Goal: Task Accomplishment & Management: Manage account settings

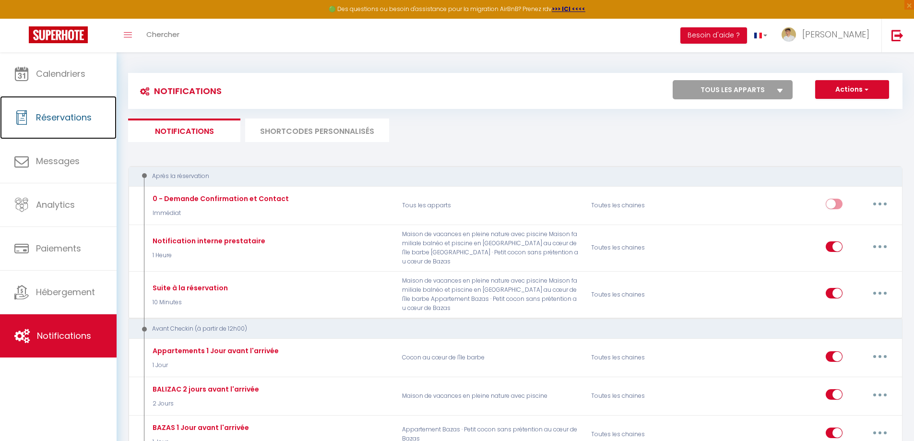
click at [48, 121] on span "Réservations" at bounding box center [64, 117] width 56 height 12
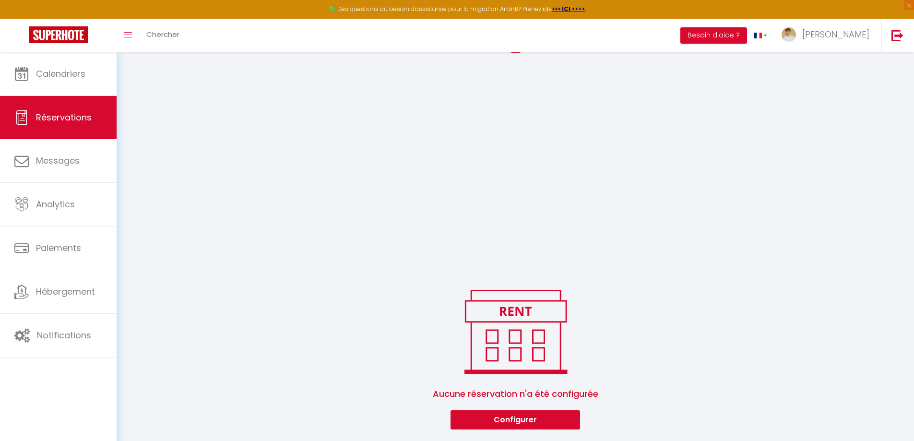
scroll to position [1030, 0]
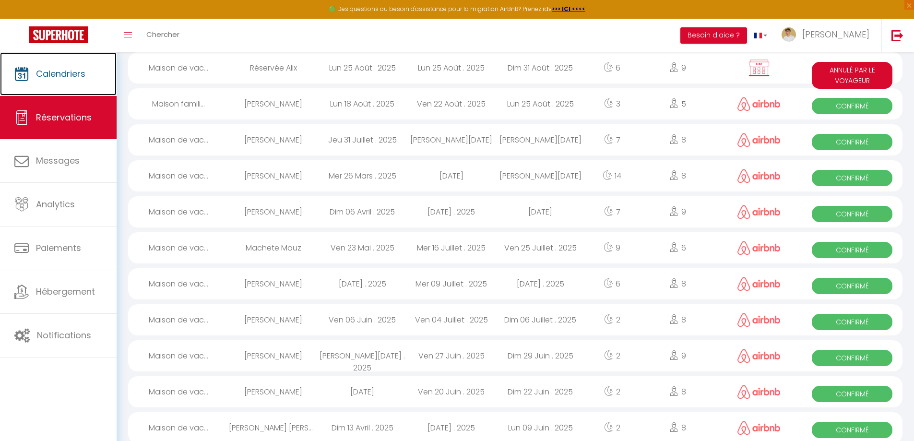
click at [56, 75] on span "Calendriers" at bounding box center [60, 74] width 49 height 12
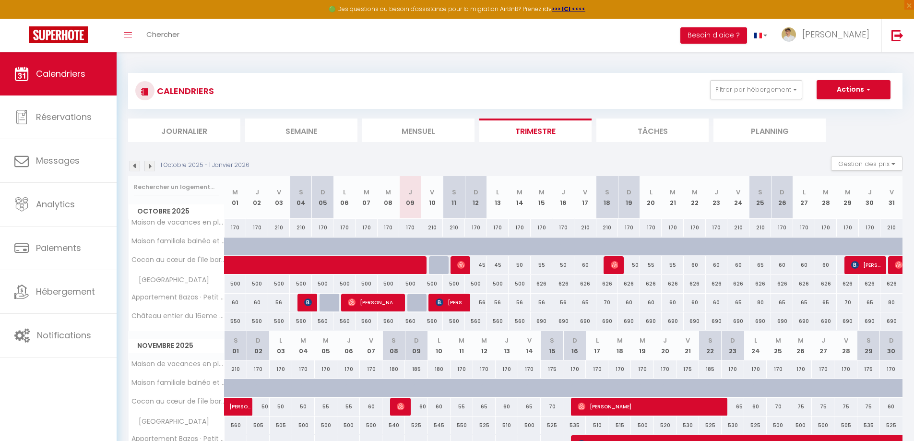
click at [132, 167] on img at bounding box center [135, 166] width 11 height 11
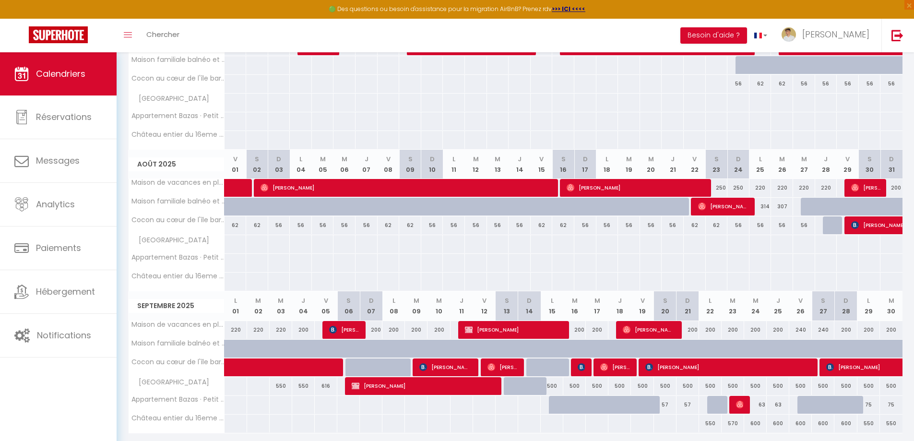
scroll to position [214, 0]
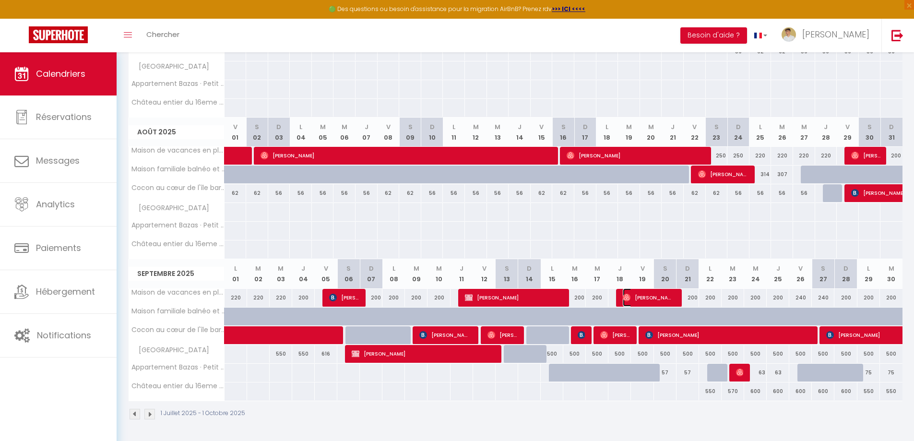
click at [652, 294] on span "[PERSON_NAME]" at bounding box center [648, 297] width 51 height 18
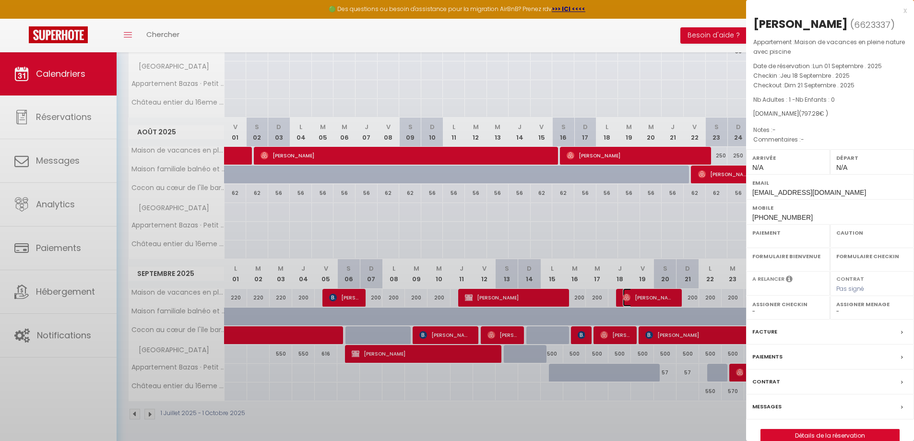
select select "OK"
select select "0"
select select "1"
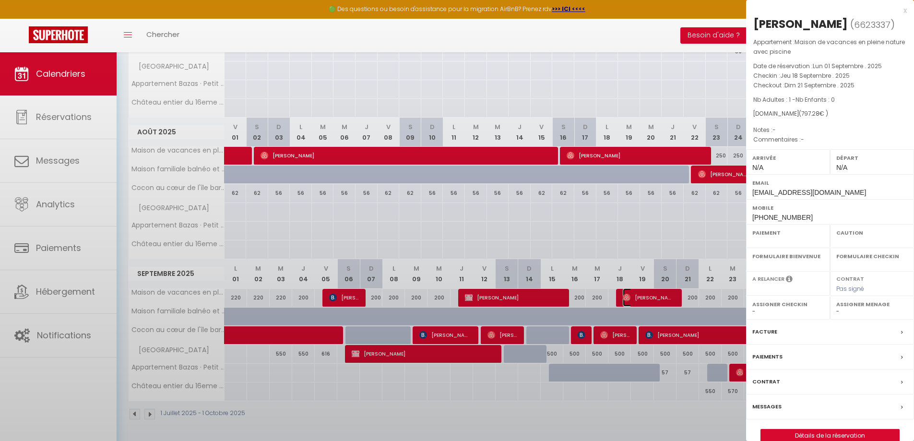
select select
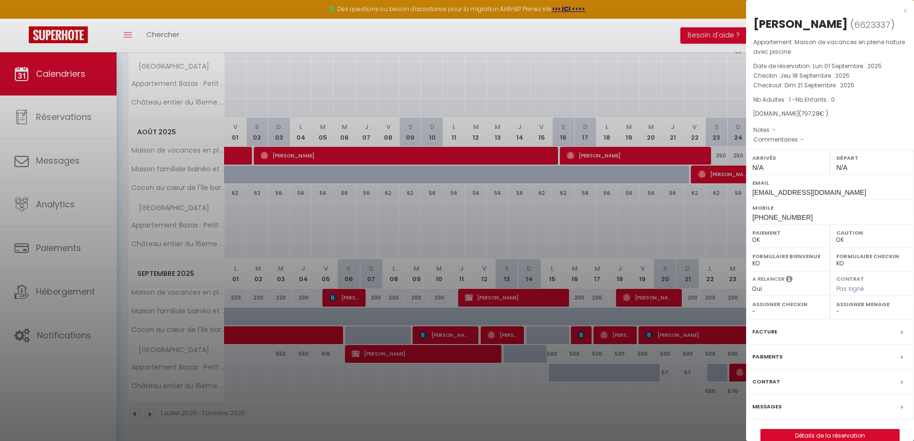
click at [826, 345] on div "Facture" at bounding box center [830, 332] width 168 height 25
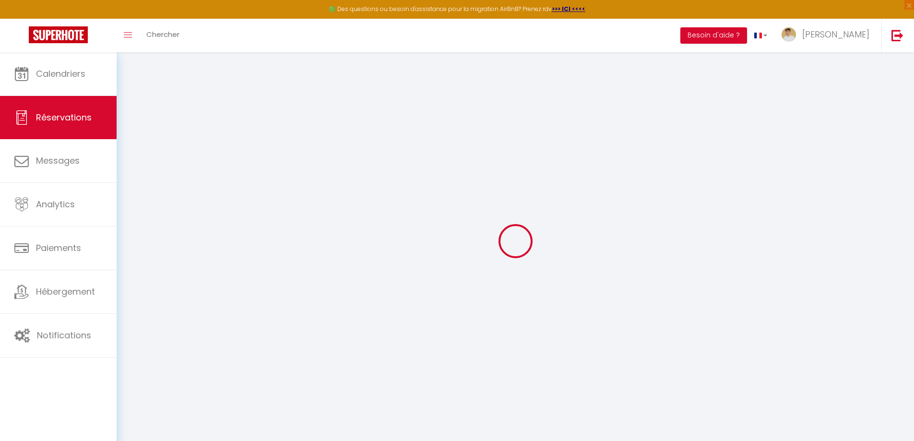
select select "cleaning"
select select "taxes"
select select
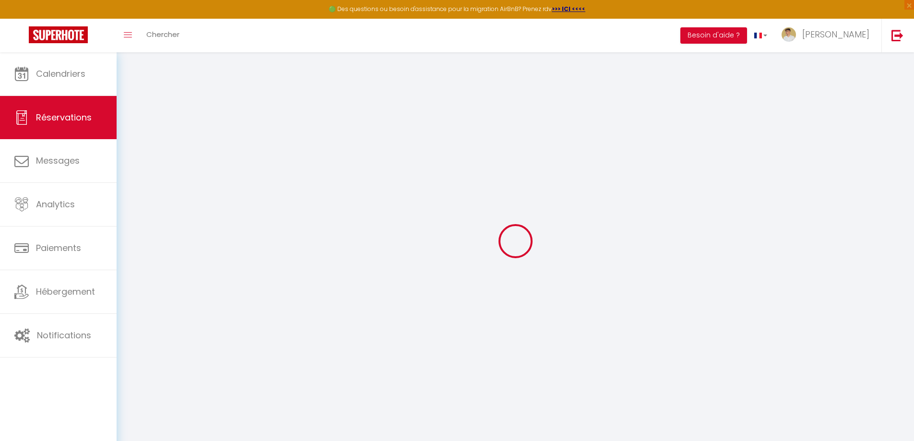
checkbox input "false"
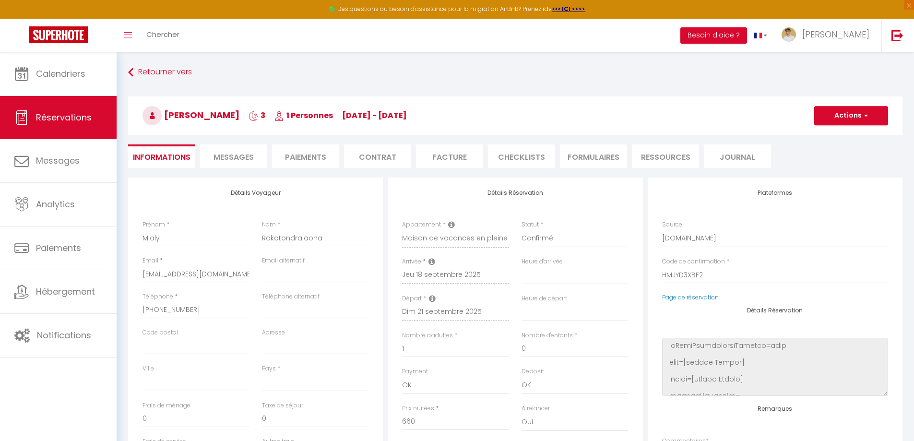
select select
checkbox input "false"
select select
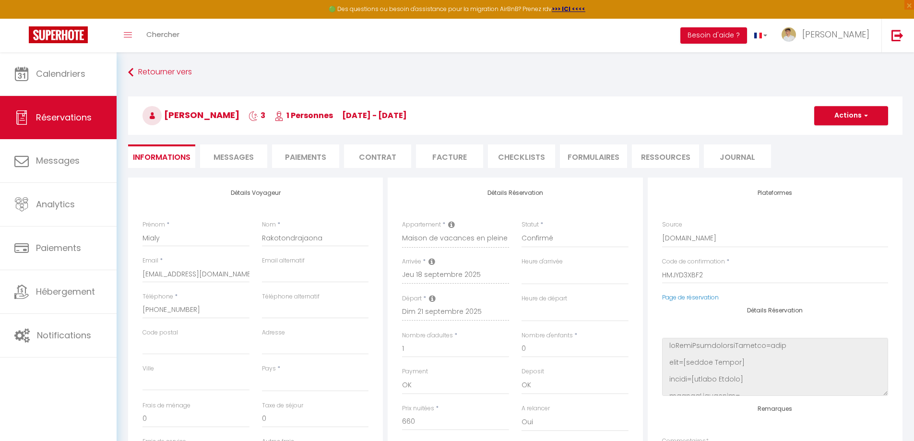
select select
checkbox input "false"
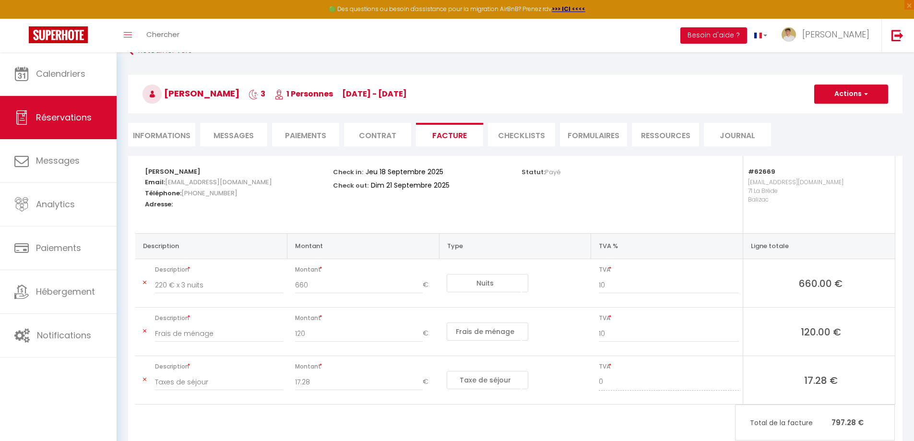
scroll to position [48, 0]
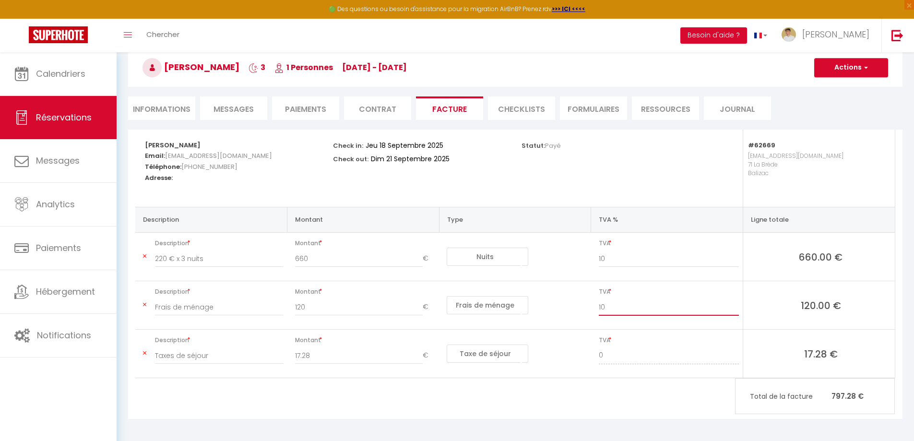
click at [621, 307] on input "10" at bounding box center [669, 306] width 140 height 17
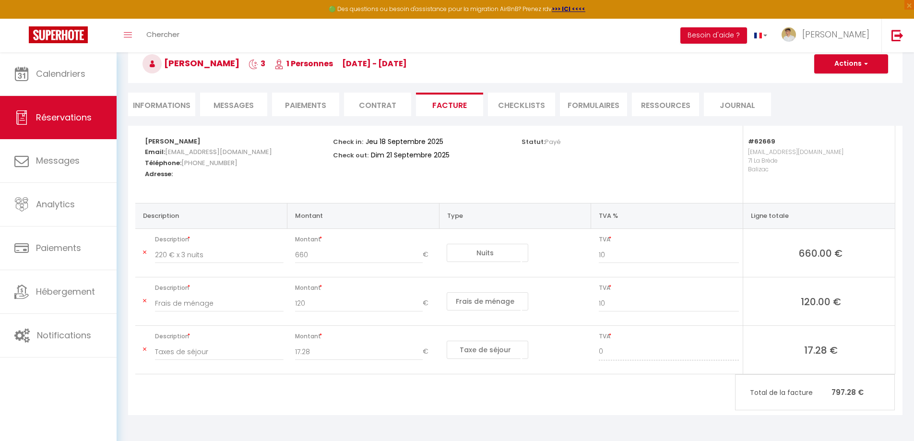
scroll to position [52, 0]
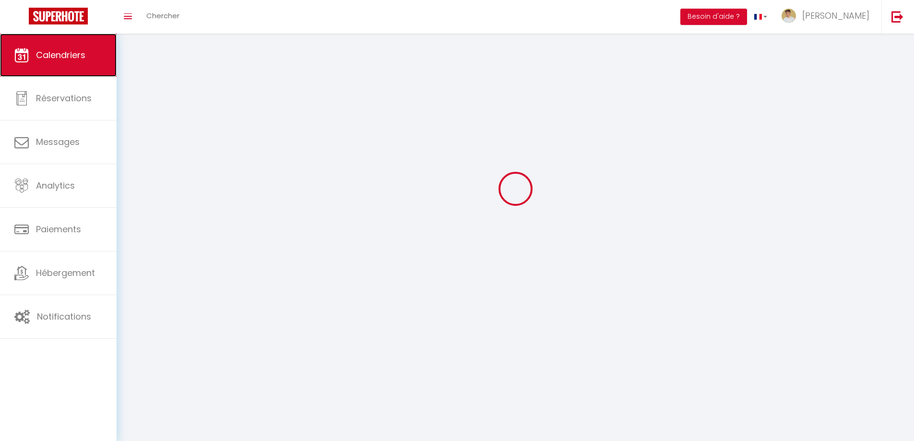
scroll to position [34, 0]
click at [59, 72] on link "Calendriers" at bounding box center [58, 55] width 117 height 43
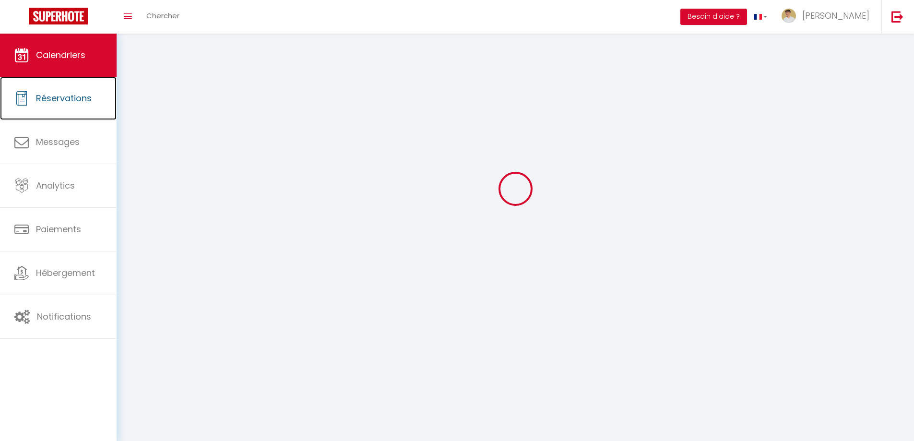
click at [54, 104] on span "Réservations" at bounding box center [64, 98] width 56 height 12
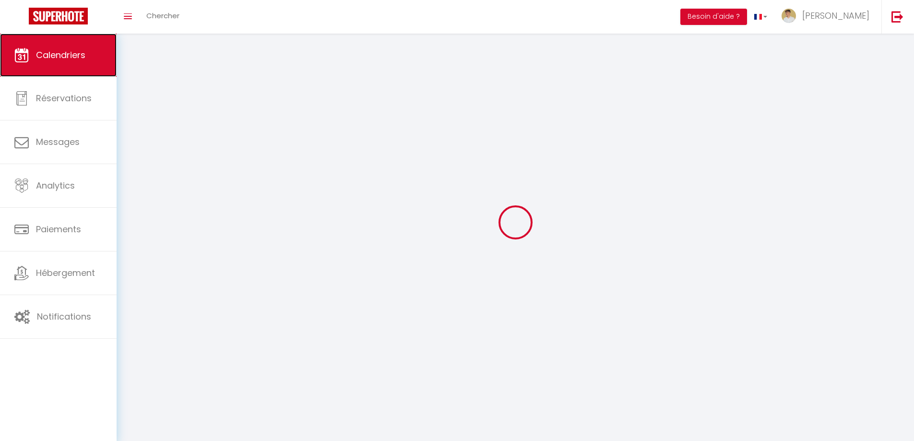
click at [59, 59] on span "Calendriers" at bounding box center [60, 55] width 49 height 12
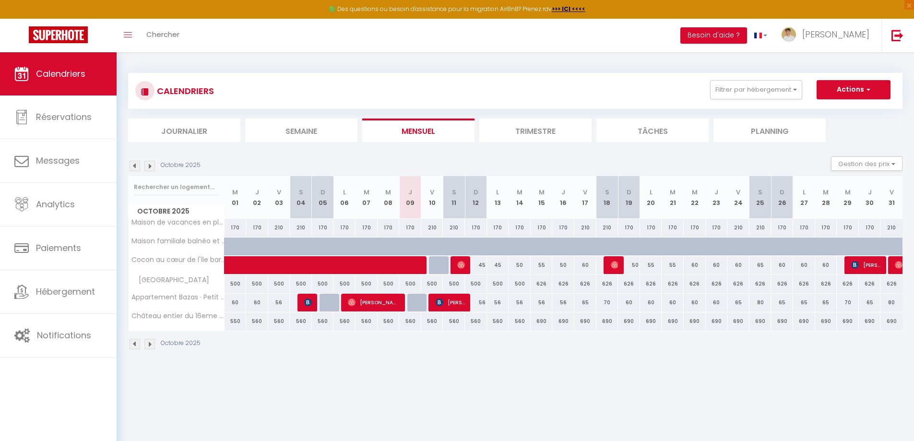
click at [135, 167] on img at bounding box center [135, 166] width 11 height 11
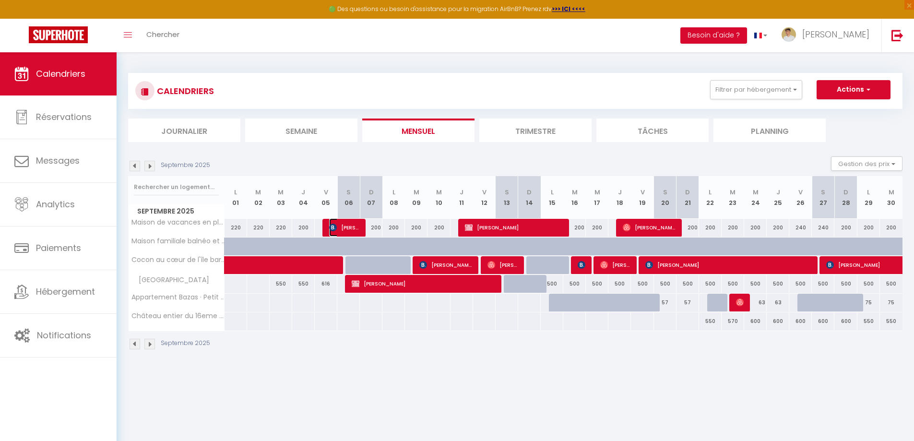
click at [342, 228] on span "[PERSON_NAME]" at bounding box center [344, 227] width 30 height 18
select select "OK"
select select "KO"
select select "0"
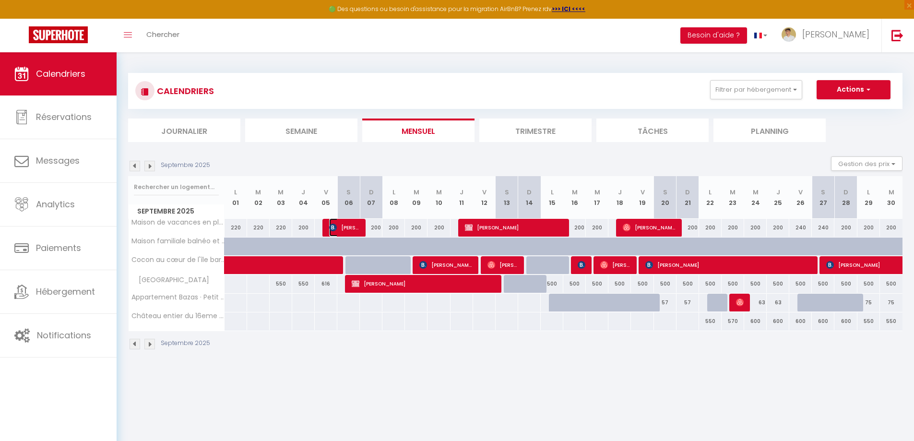
select select "1"
select select
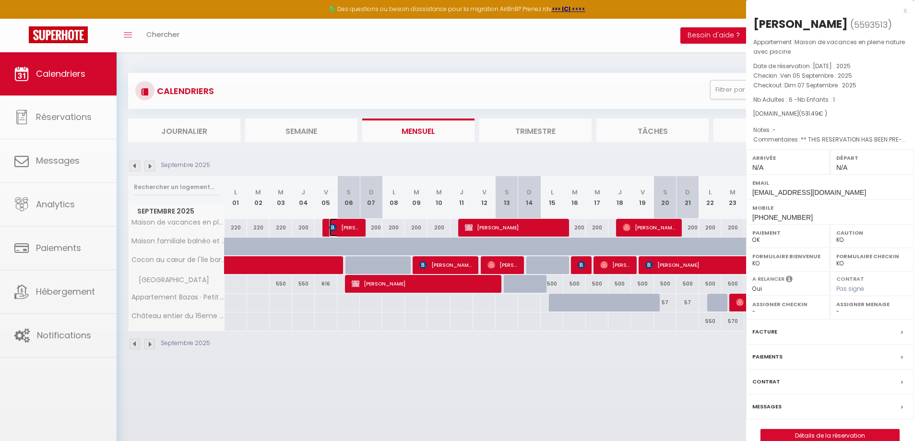
select select "42577"
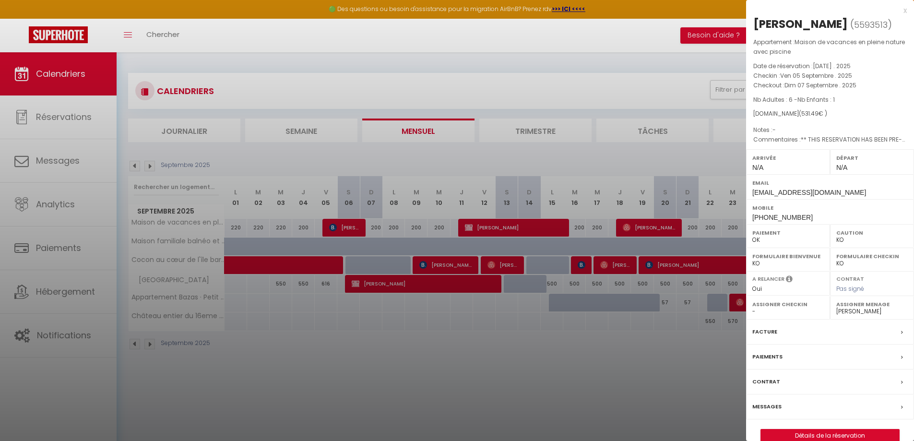
click at [773, 331] on label "Facture" at bounding box center [764, 332] width 25 height 10
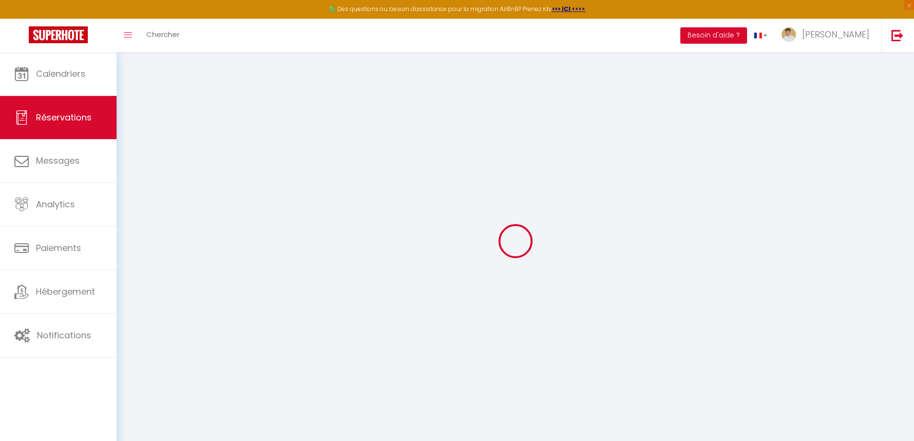
select select "taxes"
